Goal: Task Accomplishment & Management: Complete application form

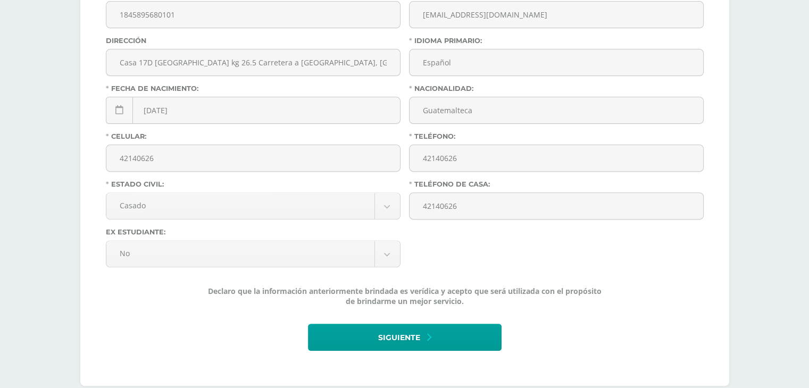
scroll to position [364, 0]
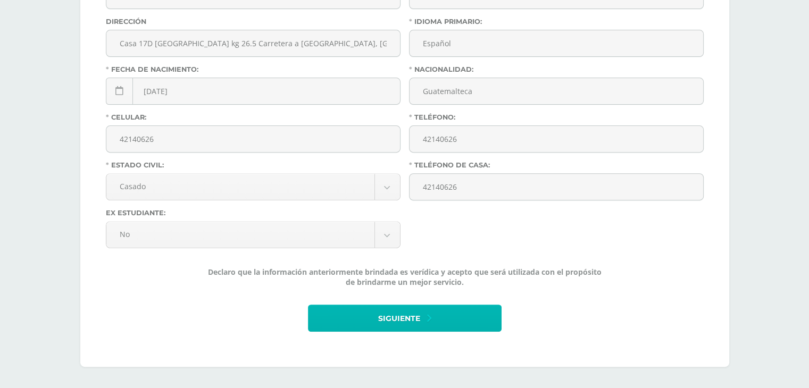
click at [430, 313] on icon at bounding box center [429, 319] width 4 height 12
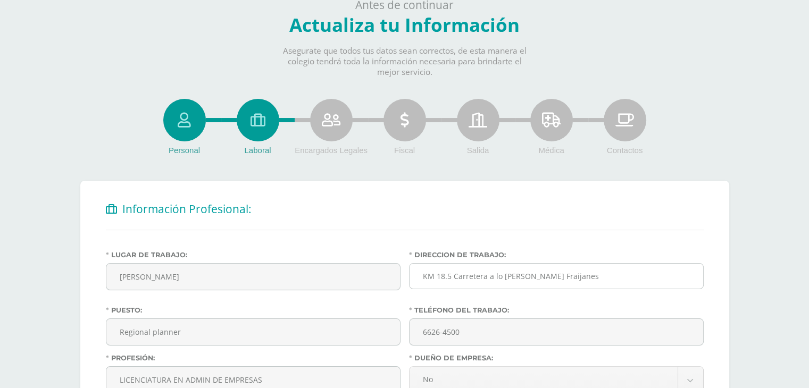
scroll to position [53, 0]
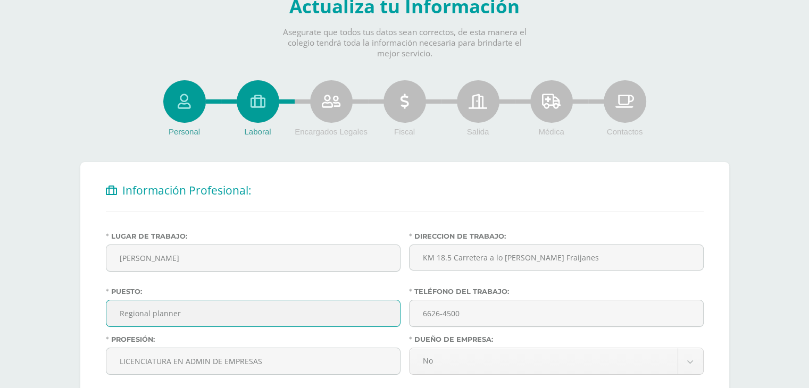
drag, startPoint x: 197, startPoint y: 312, endPoint x: 36, endPoint y: 294, distance: 161.7
click at [39, 294] on div "Antes de continuar Actualiza tu Información Asegurate que todos tus datos sean …" at bounding box center [404, 247] width 809 height 536
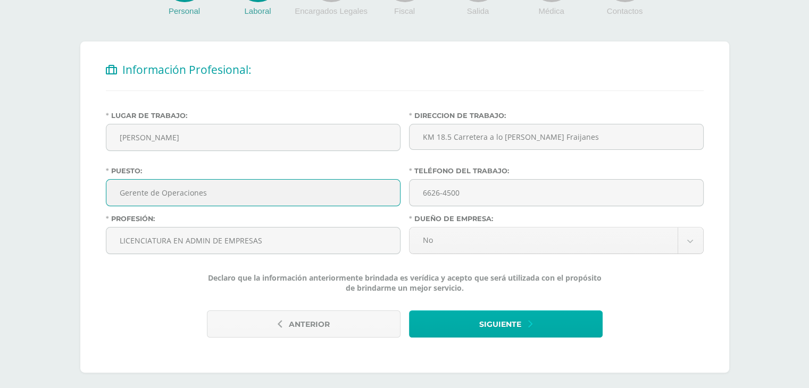
scroll to position [181, 0]
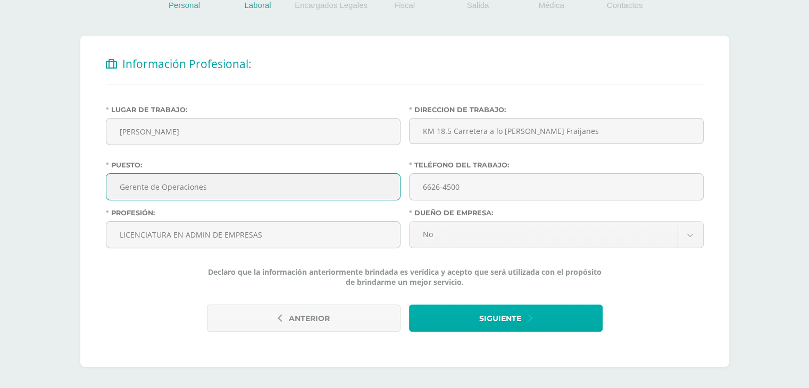
type input "Gerente de Operaciones"
click at [530, 313] on icon "submit" at bounding box center [530, 319] width 4 height 12
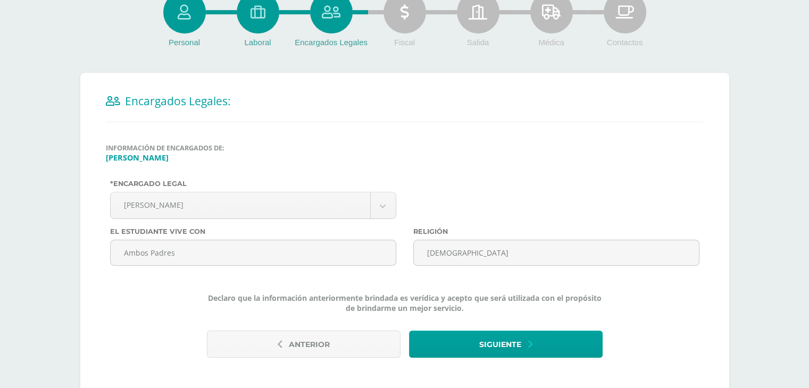
scroll to position [160, 0]
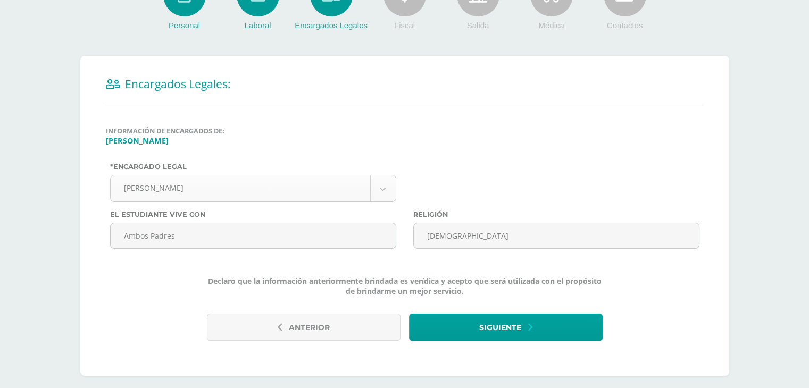
click at [377, 190] on body "Antes de continuar Actualiza tu Información Asegurate que todos tus datos sean …" at bounding box center [404, 118] width 809 height 557
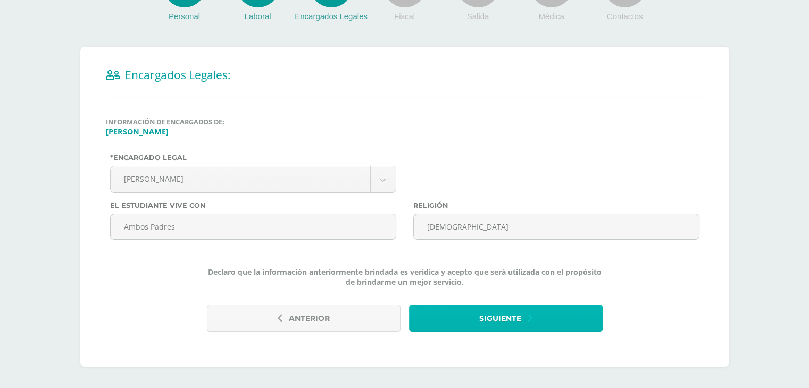
click at [550, 321] on button "Siguiente" at bounding box center [506, 318] width 194 height 27
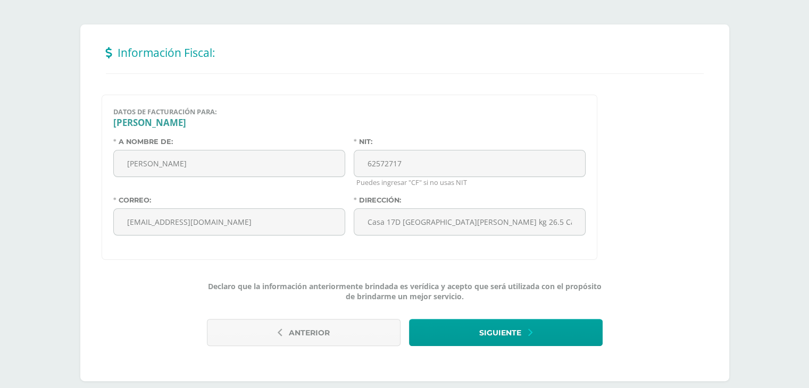
scroll to position [206, 0]
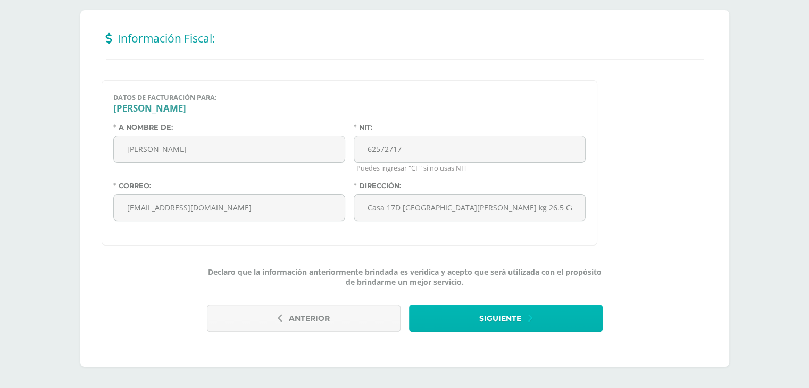
click at [533, 317] on button "Siguiente" at bounding box center [506, 318] width 194 height 27
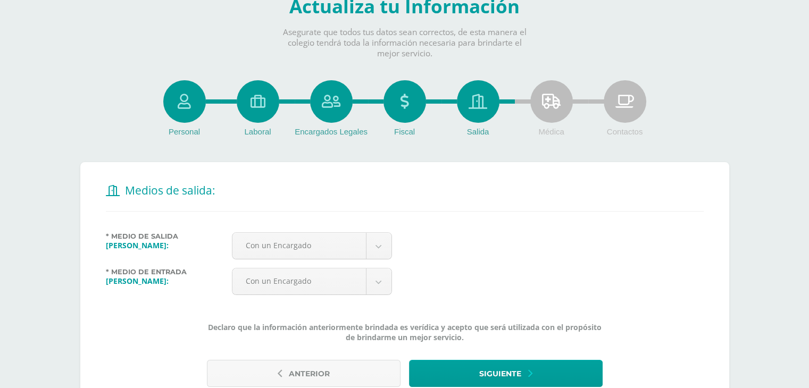
scroll to position [106, 0]
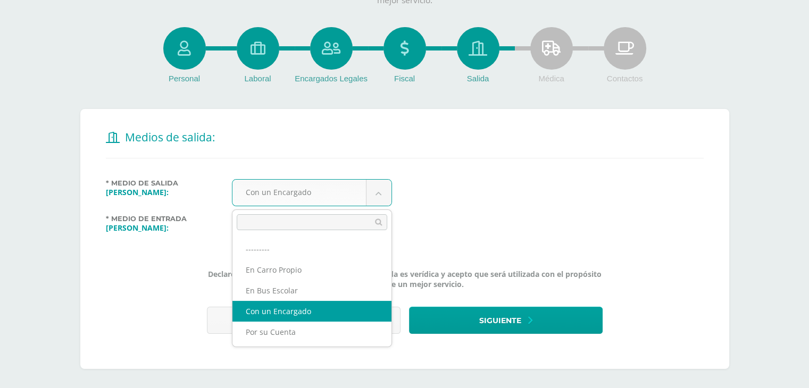
click at [376, 190] on body "Antes de continuar Actualiza tu Información Asegurate que todos tus datos sean …" at bounding box center [404, 142] width 809 height 497
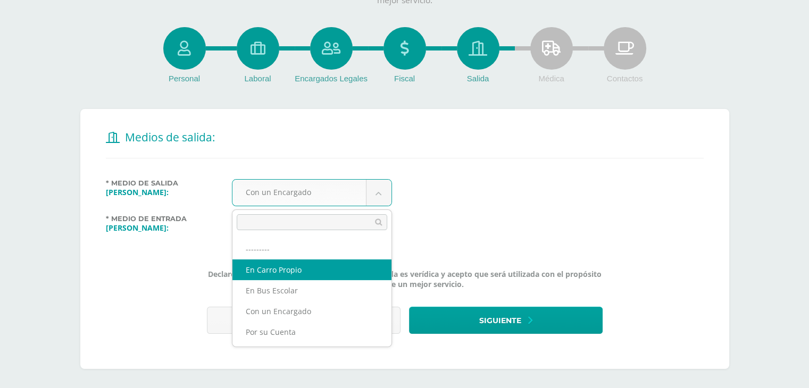
select select "8"
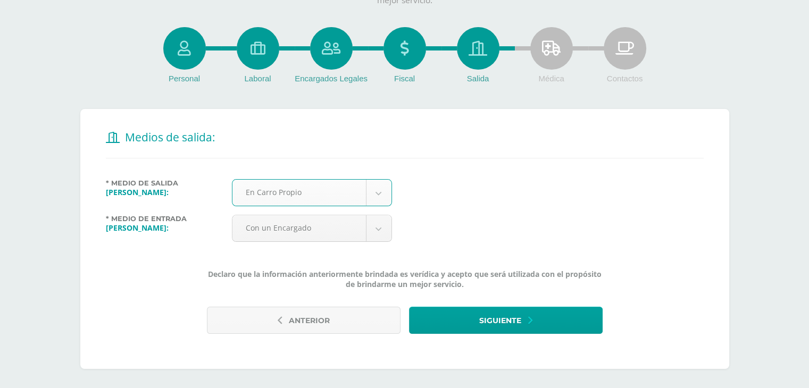
click at [375, 228] on body "Antes de continuar Actualiza tu Información Asegurate que todos tus datos sean …" at bounding box center [404, 142] width 809 height 497
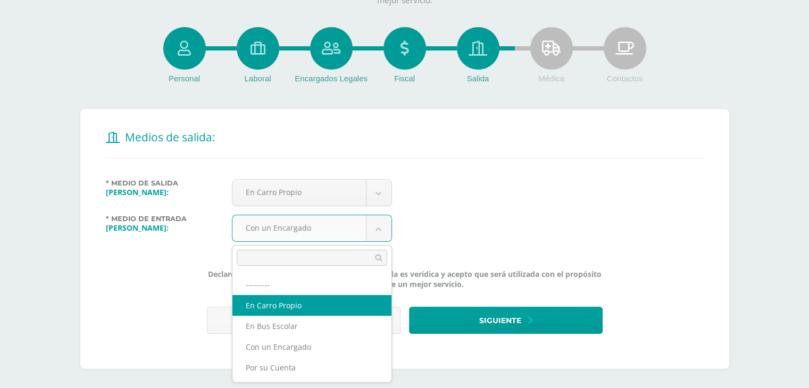
select select "1"
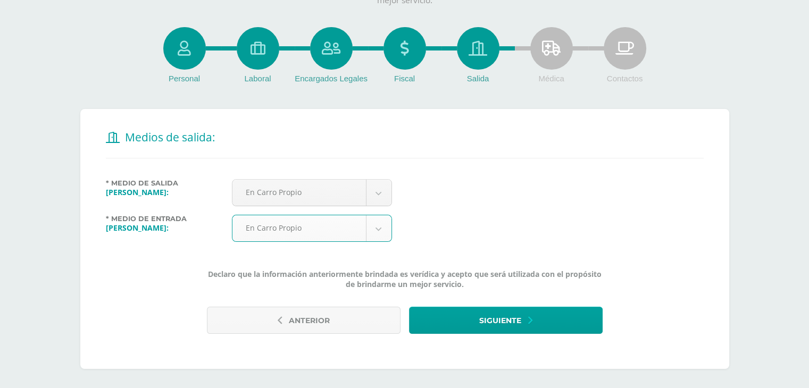
click at [434, 225] on div "* Medio de Salida Natalia Henkes: En Carro Propio --------- En Carro Propio En …" at bounding box center [405, 219] width 607 height 80
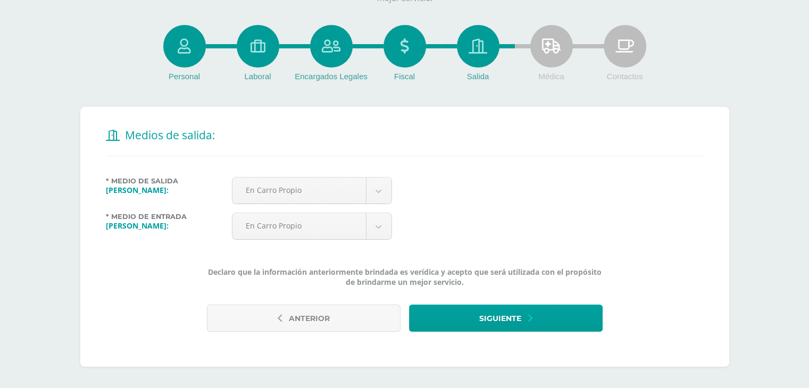
scroll to position [109, 0]
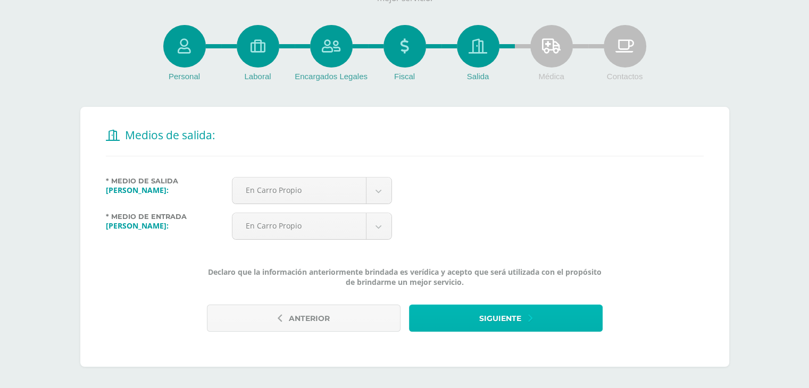
click at [561, 312] on button "Siguiente" at bounding box center [506, 318] width 194 height 27
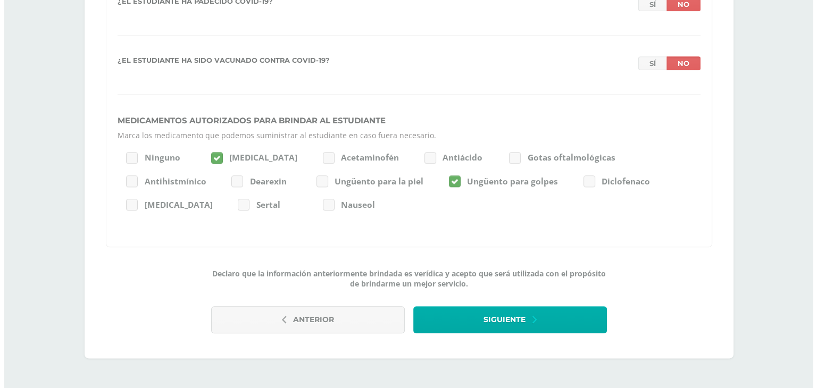
scroll to position [1178, 0]
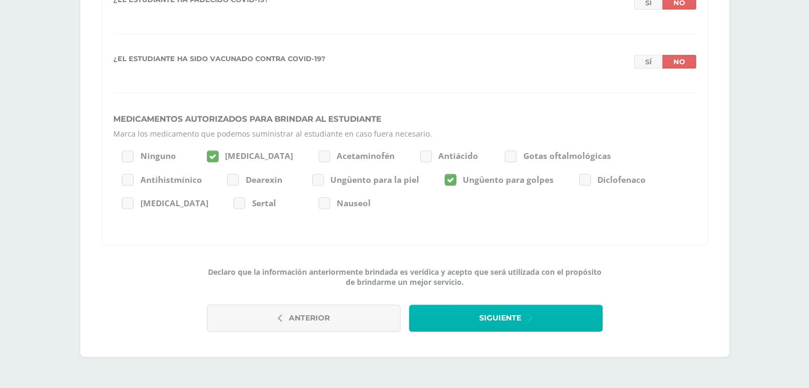
click at [502, 319] on span "Siguiente" at bounding box center [500, 318] width 42 height 26
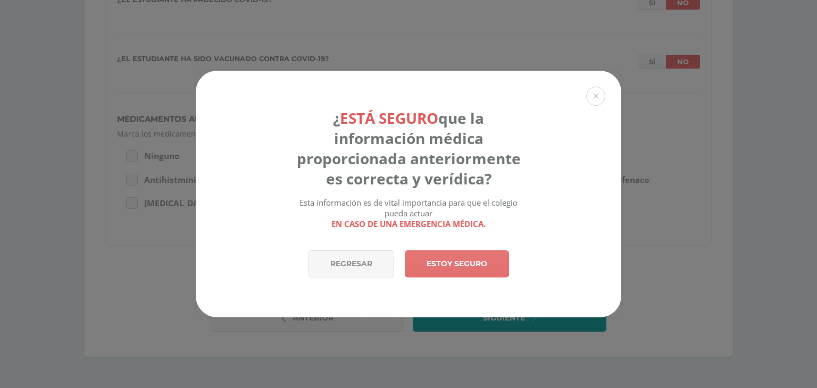
click at [472, 263] on link "Estoy seguro" at bounding box center [457, 264] width 104 height 27
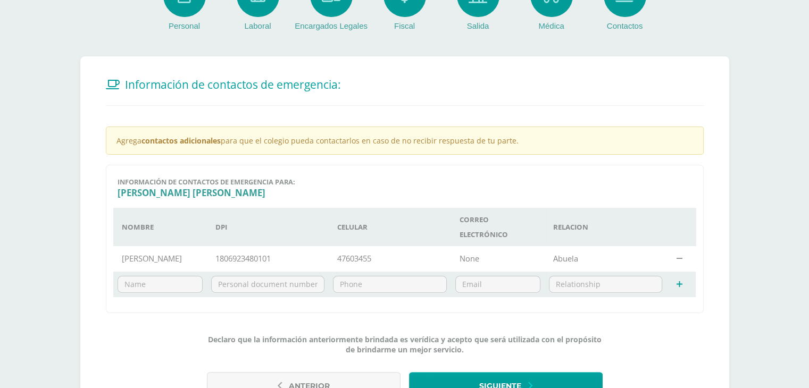
scroll to position [160, 0]
click at [170, 287] on input "text" at bounding box center [160, 284] width 84 height 16
type input "G"
click at [170, 286] on input "text" at bounding box center [160, 284] width 84 height 16
type input "Andrea Lemus"
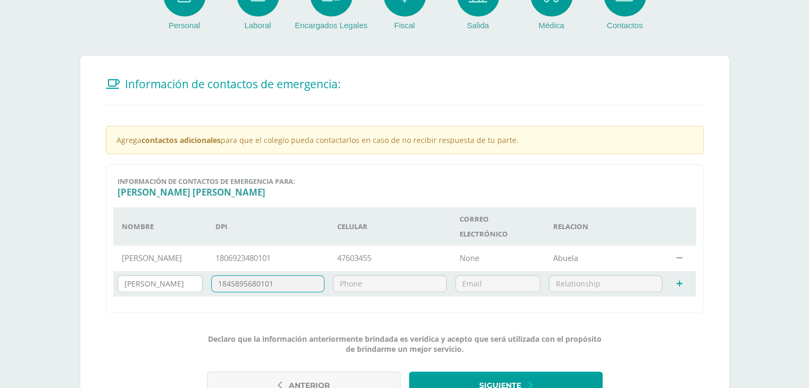
type input "1845895680101"
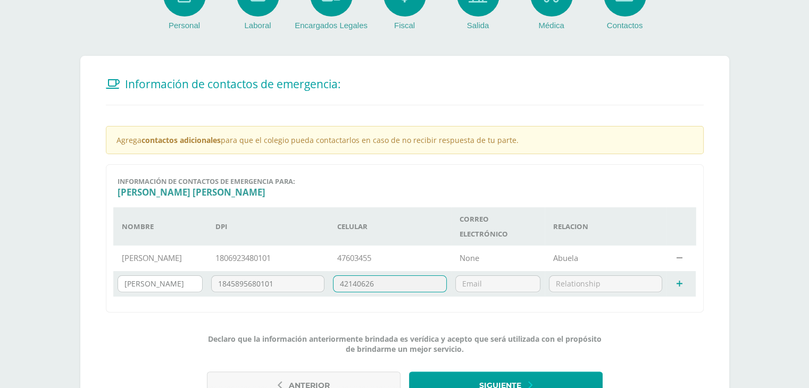
type input "42140626"
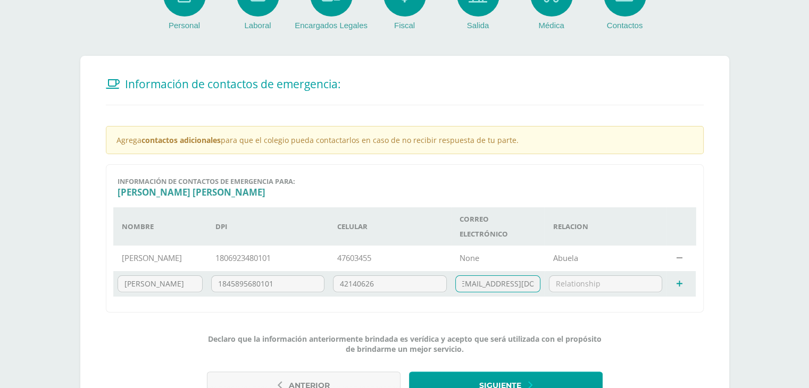
scroll to position [0, 11]
type input "[EMAIL_ADDRESS][DOMAIN_NAME]"
type input "Mamá"
click at [681, 283] on icon at bounding box center [680, 284] width 6 height 8
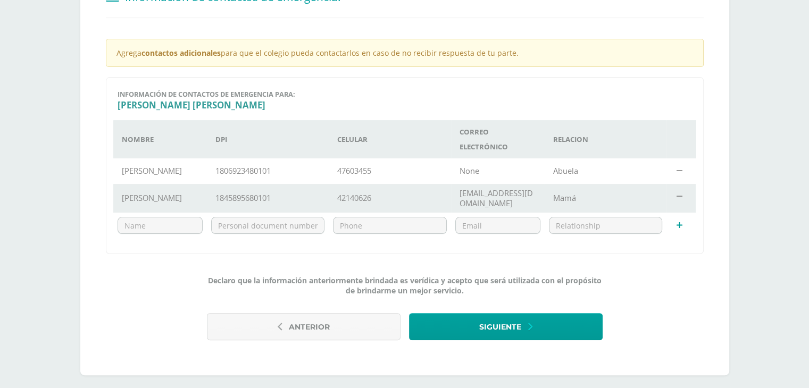
scroll to position [256, 0]
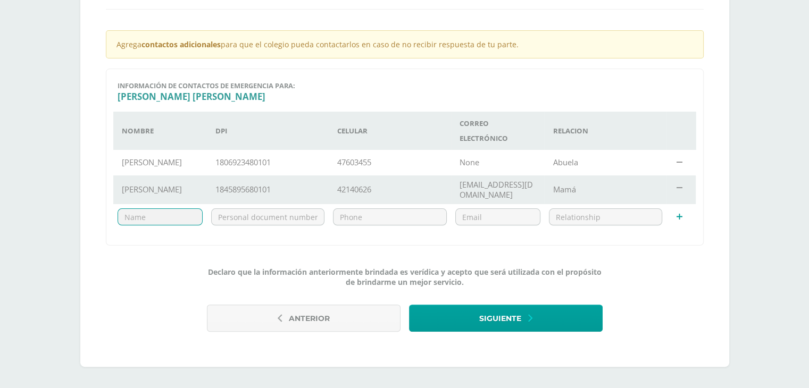
click at [163, 218] on input "text" at bounding box center [160, 217] width 84 height 16
type input "Carlos Lemus"
click at [369, 220] on input "text" at bounding box center [390, 217] width 113 height 16
type input "30904027"
type input "none"
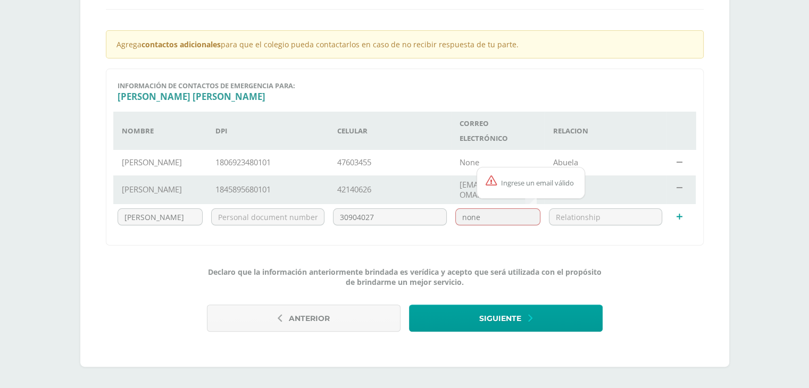
drag, startPoint x: 486, startPoint y: 213, endPoint x: 338, endPoint y: 198, distance: 148.1
click at [345, 200] on tbody "Nombre DPI Celular Correo electrónico Relacion Mayra Juarez 1806923480101 47603…" at bounding box center [404, 171] width 583 height 118
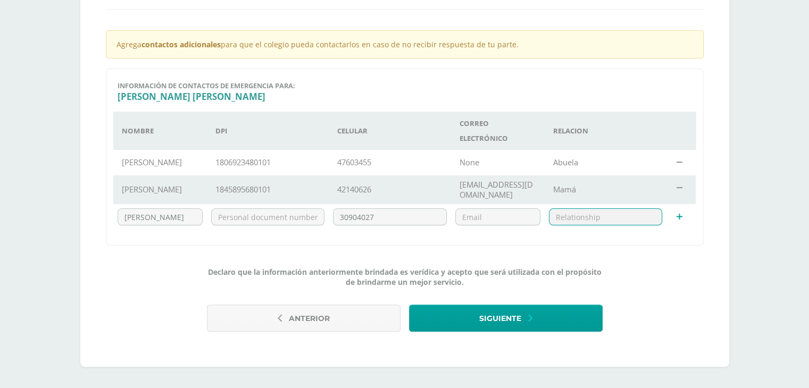
click at [604, 223] on input "text" at bounding box center [606, 217] width 113 height 16
type input "t"
type input "Tío"
click at [409, 220] on input "30904027" at bounding box center [390, 217] width 113 height 16
click at [315, 216] on input "text" at bounding box center [268, 217] width 113 height 16
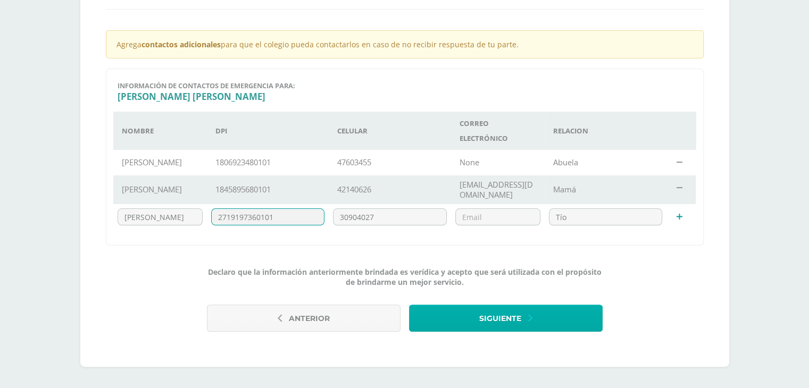
type input "2719197360101"
click at [475, 317] on button "Siguiente" at bounding box center [506, 318] width 194 height 27
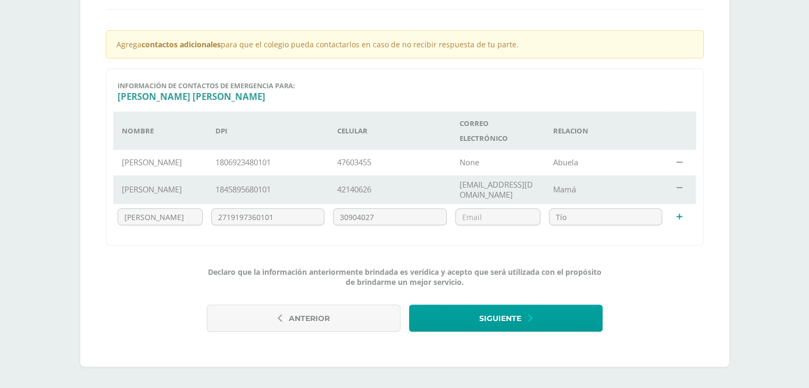
click at [679, 218] on icon at bounding box center [680, 217] width 8 height 6
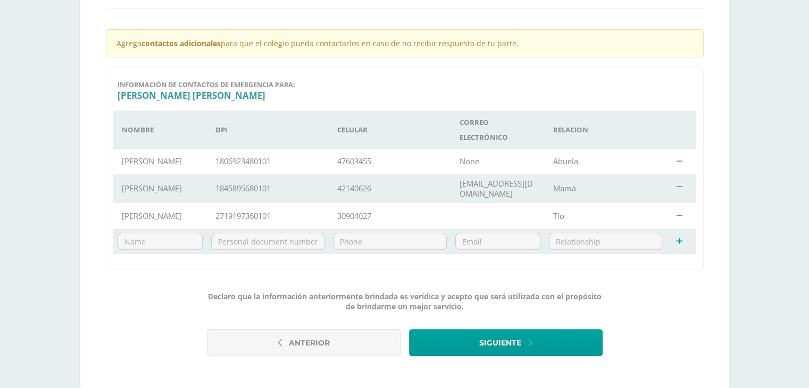
scroll to position [282, 0]
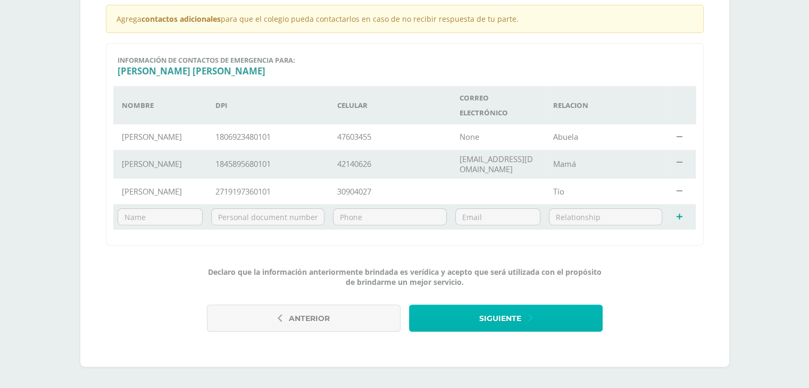
click at [595, 311] on button "Siguiente" at bounding box center [506, 318] width 194 height 27
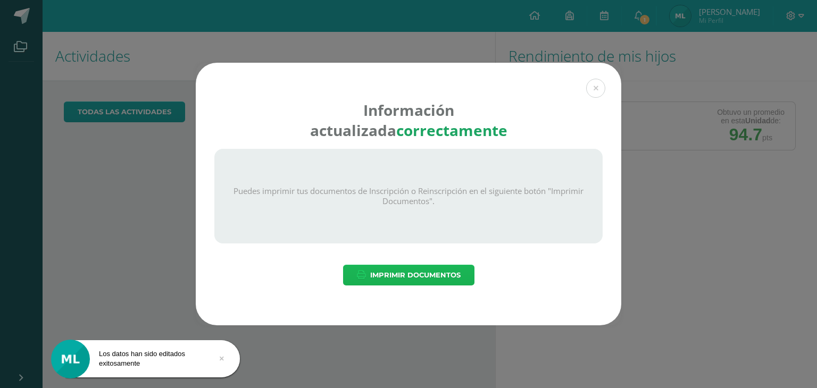
click at [431, 277] on span "Imprimir Documentos" at bounding box center [415, 276] width 90 height 20
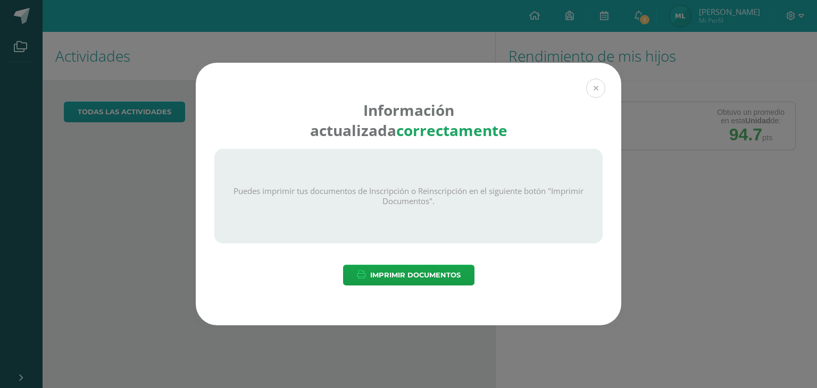
click at [593, 90] on button at bounding box center [595, 88] width 19 height 19
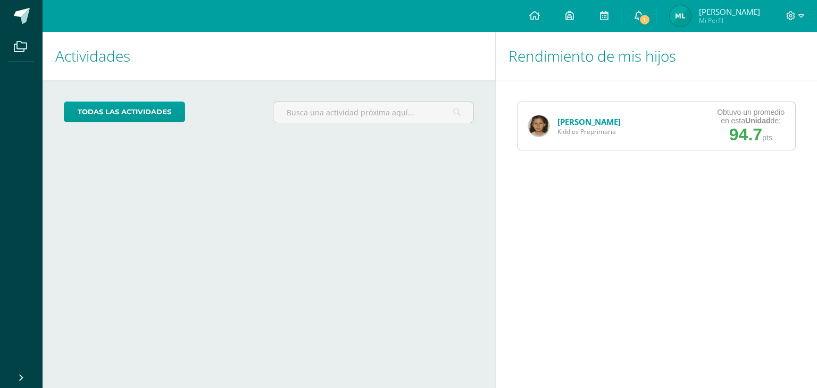
click at [637, 17] on link "1" at bounding box center [639, 16] width 34 height 32
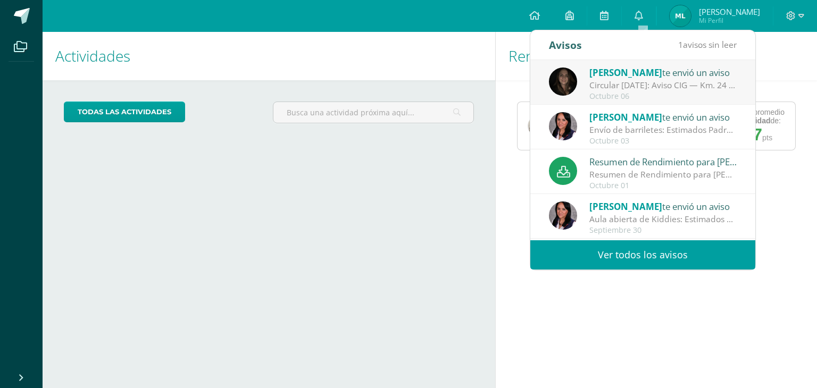
click at [648, 75] on div "Ruiz Malaky te envió un aviso" at bounding box center [664, 72] width 148 height 14
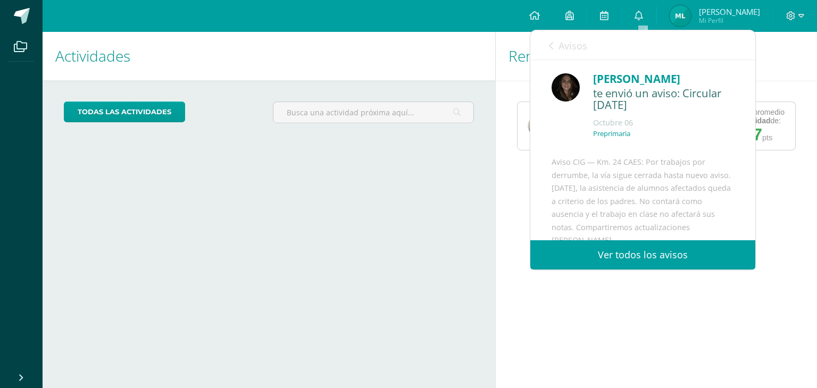
click at [702, 304] on div "Rendimiento de mis hijos Natalia Henkes Kiddies Preprimaria Obtuvo un promedio …" at bounding box center [658, 210] width 326 height 357
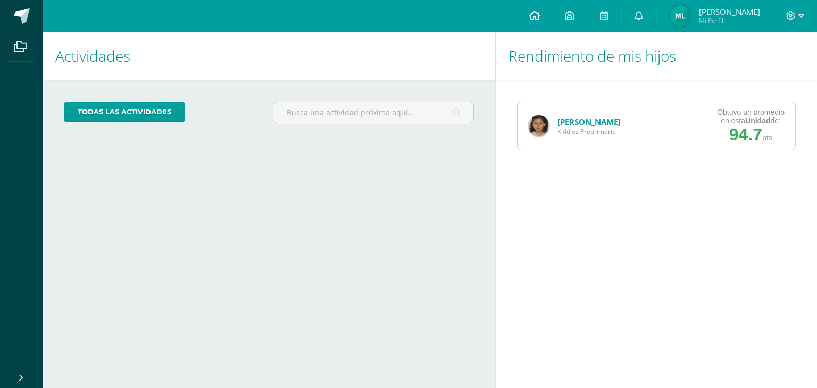
click at [542, 9] on link at bounding box center [535, 16] width 36 height 32
click at [540, 20] on icon at bounding box center [534, 16] width 11 height 10
click at [114, 114] on link "todas las Actividades" at bounding box center [124, 112] width 121 height 21
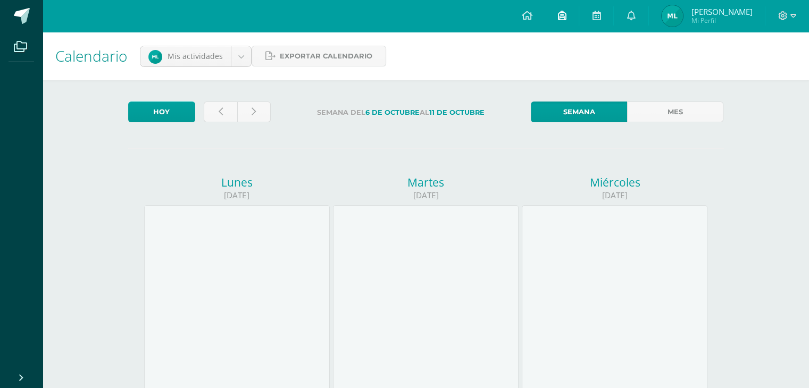
click at [559, 18] on link at bounding box center [562, 16] width 34 height 32
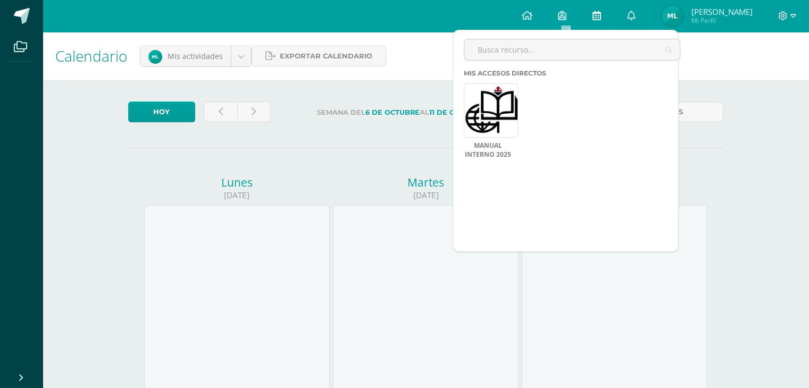
click at [598, 13] on icon at bounding box center [596, 16] width 9 height 10
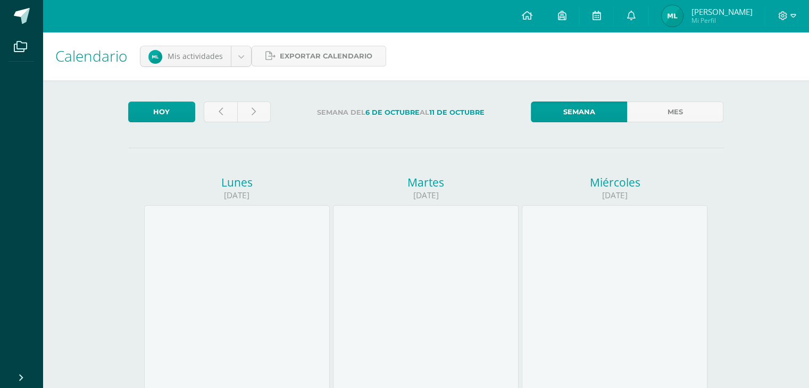
click at [724, 13] on span "[PERSON_NAME]" at bounding box center [721, 11] width 61 height 11
click at [783, 15] on icon at bounding box center [783, 16] width 10 height 10
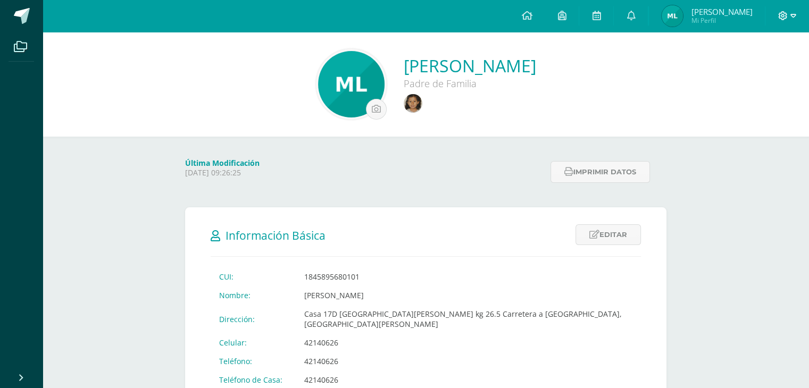
click at [784, 13] on icon at bounding box center [783, 15] width 9 height 9
click at [755, 71] on span "Cerrar sesión" at bounding box center [760, 73] width 48 height 10
